Goal: Information Seeking & Learning: Find specific page/section

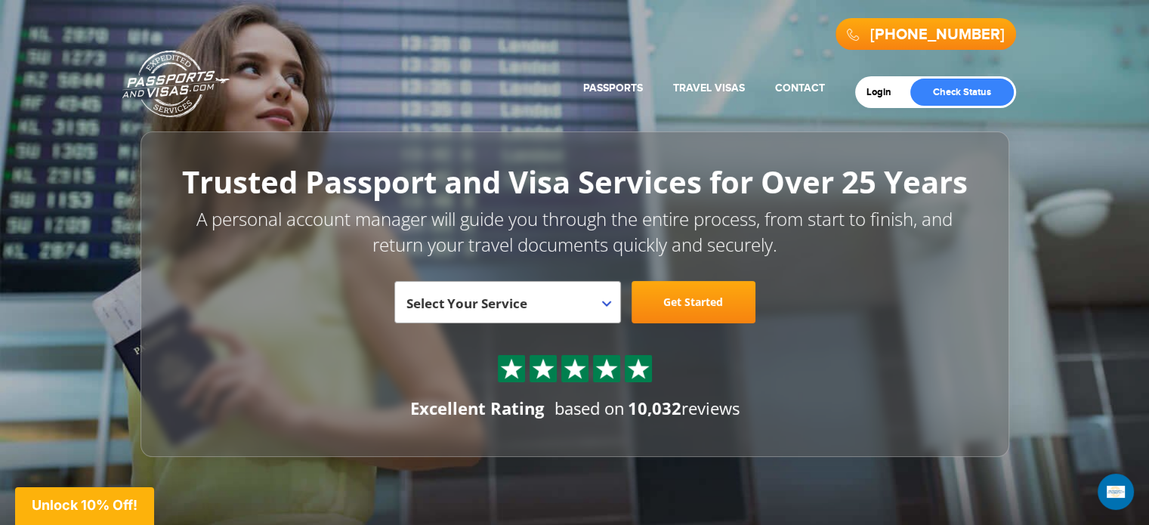
click at [607, 84] on link "Passports" at bounding box center [613, 88] width 60 height 13
click at [579, 121] on link "Passport Renewal" at bounding box center [580, 124] width 156 height 38
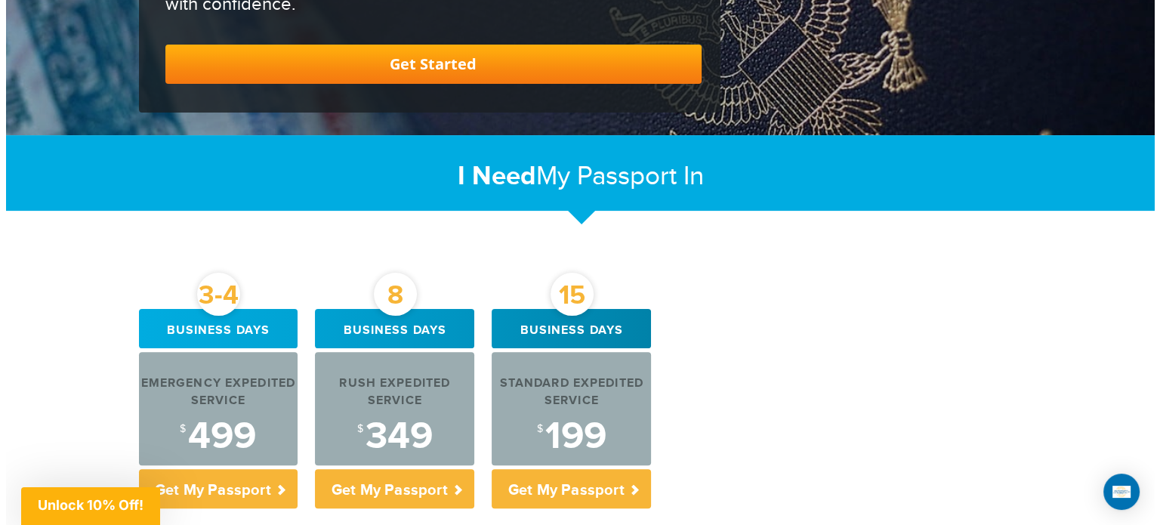
scroll to position [380, 0]
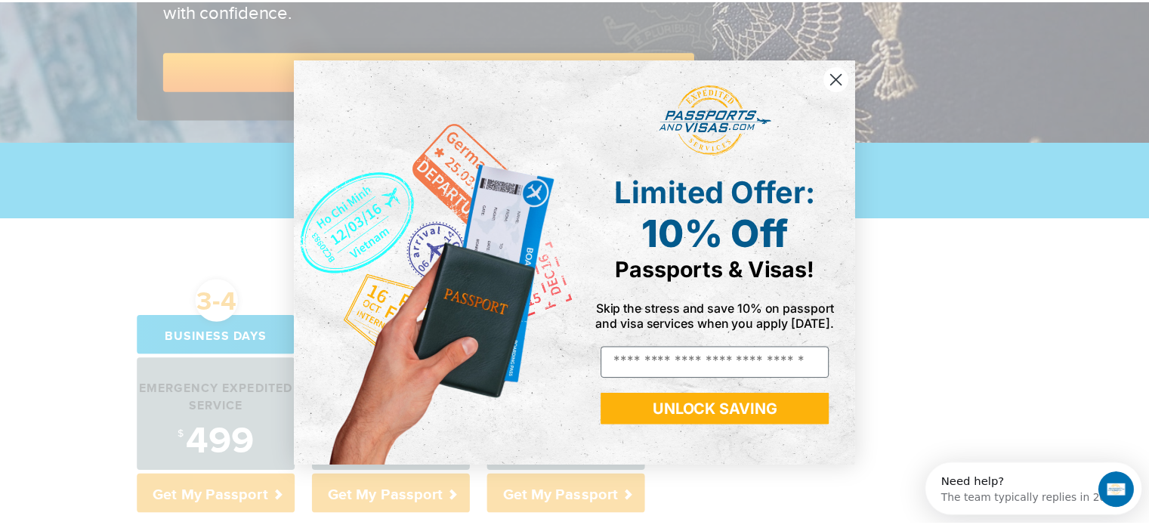
scroll to position [0, 0]
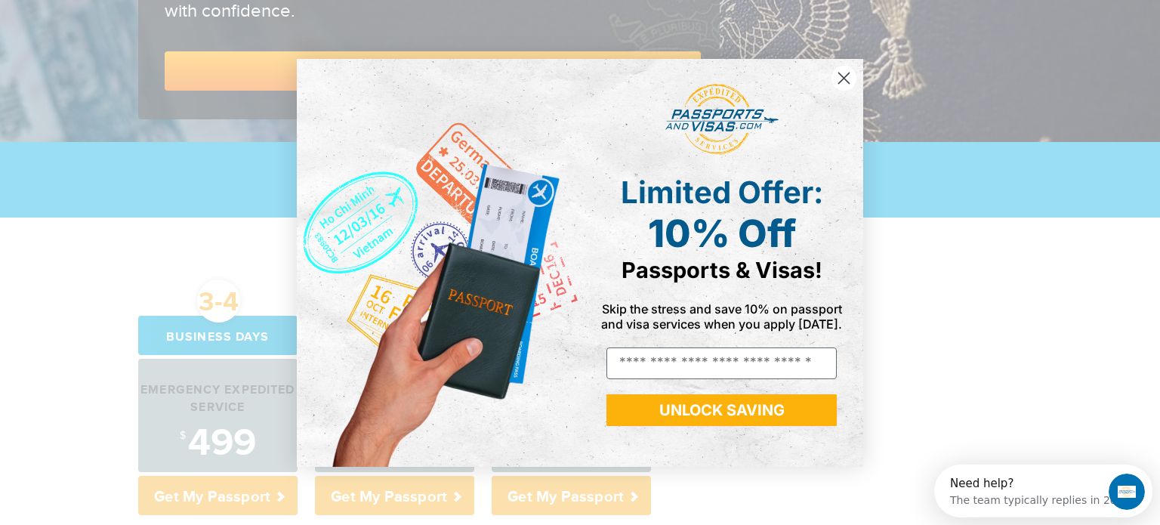
click at [842, 75] on icon "Close dialog" at bounding box center [844, 78] width 11 height 11
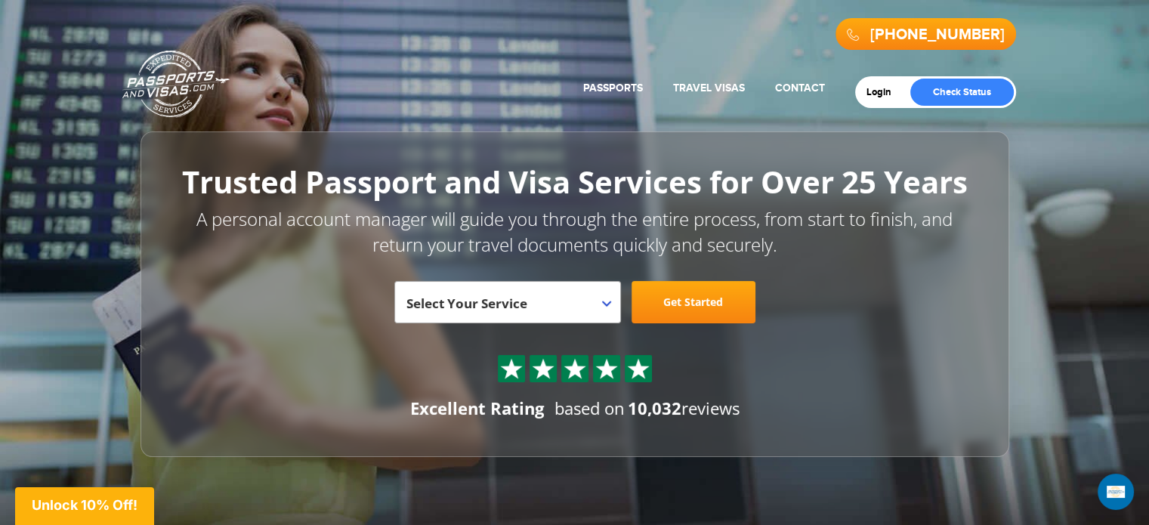
click at [607, 82] on link "Passports" at bounding box center [613, 88] width 60 height 13
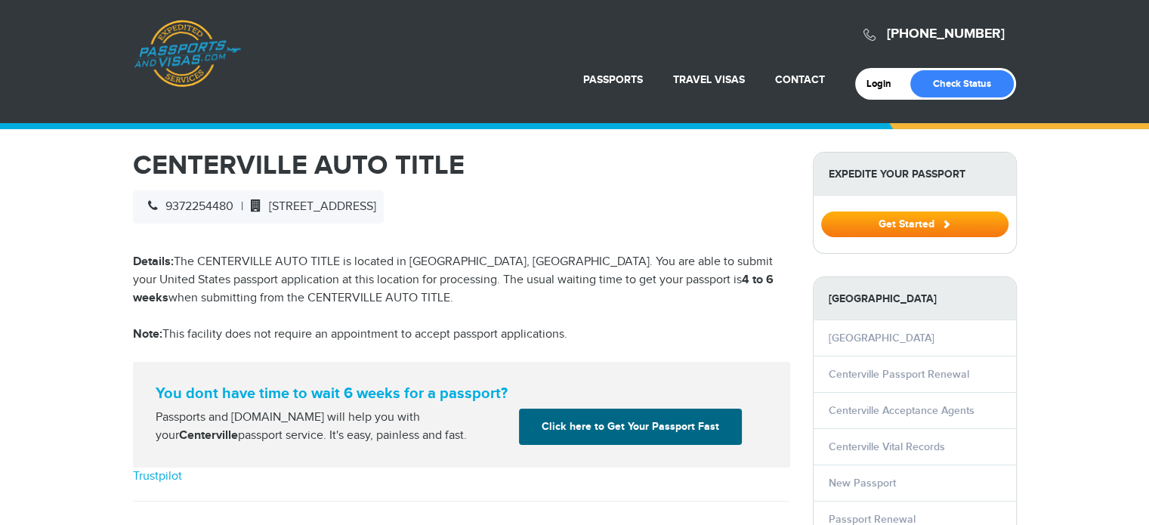
select select "**********"
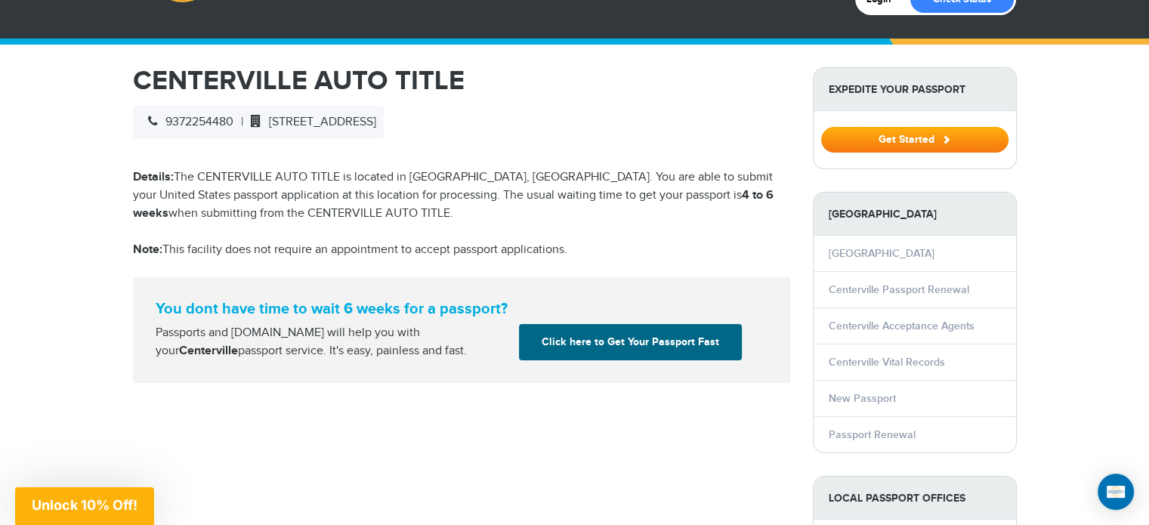
scroll to position [103, 0]
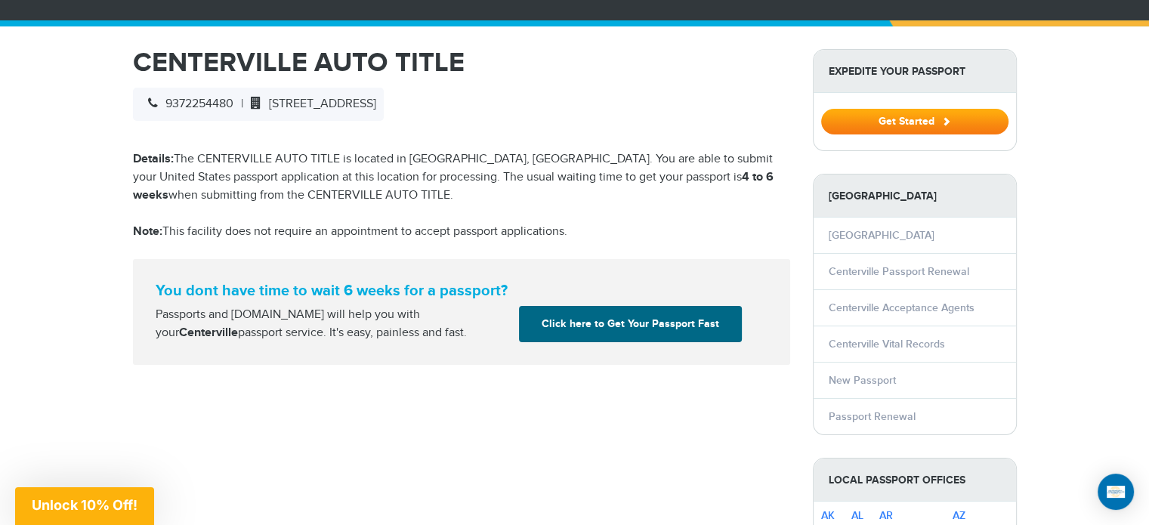
click at [901, 306] on link "Centerville Acceptance Agents" at bounding box center [902, 307] width 146 height 13
